Goal: Communication & Community: Answer question/provide support

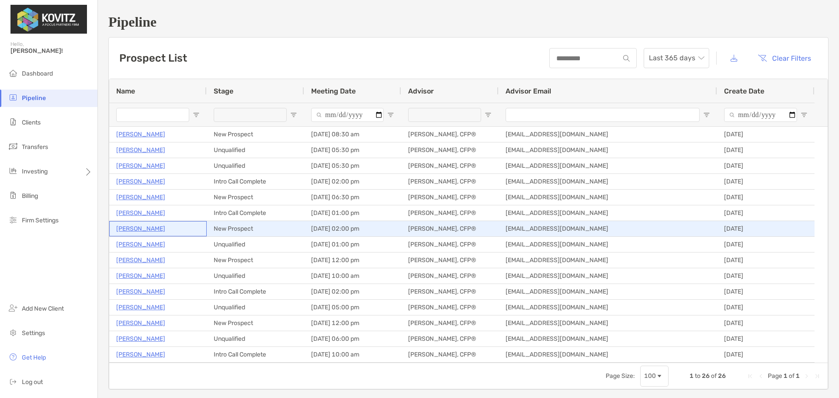
click at [137, 228] on p "[PERSON_NAME]" at bounding box center [140, 228] width 49 height 11
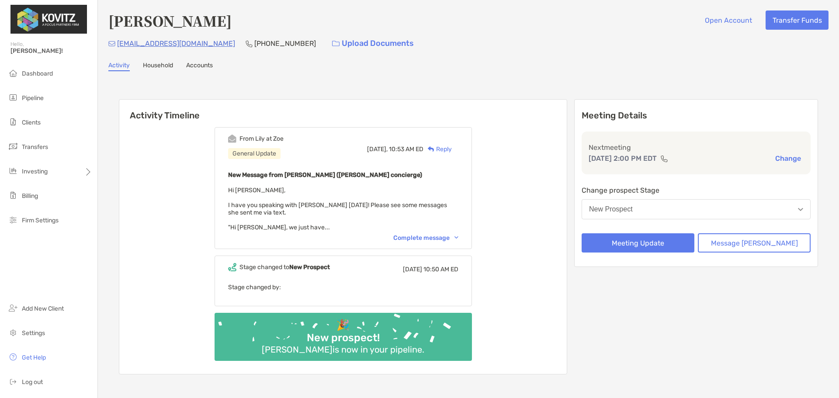
click at [428, 236] on div "Complete message" at bounding box center [425, 237] width 65 height 7
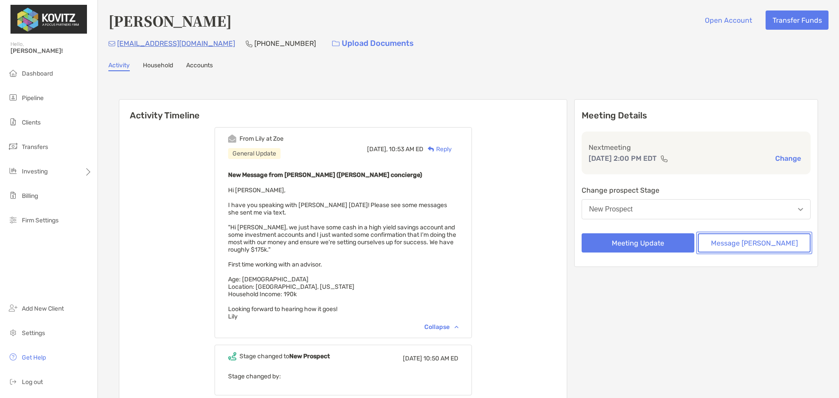
click at [734, 243] on button "Message Zoe" at bounding box center [754, 242] width 113 height 19
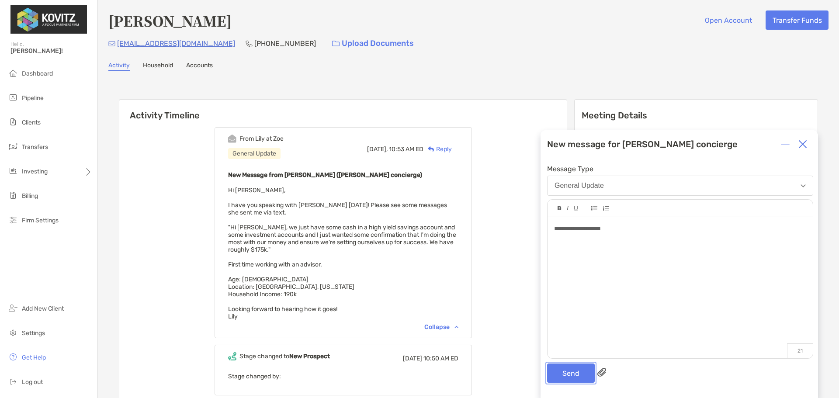
click at [565, 368] on button "Send" at bounding box center [571, 373] width 48 height 19
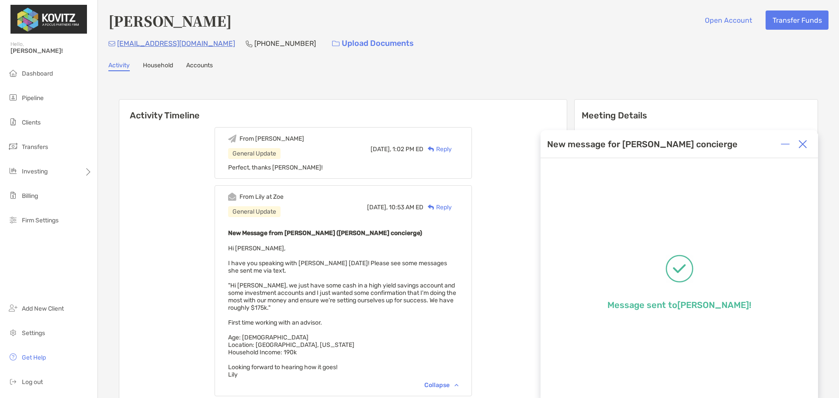
click at [800, 142] on img at bounding box center [803, 144] width 9 height 9
